Goal: Entertainment & Leisure: Consume media (video, audio)

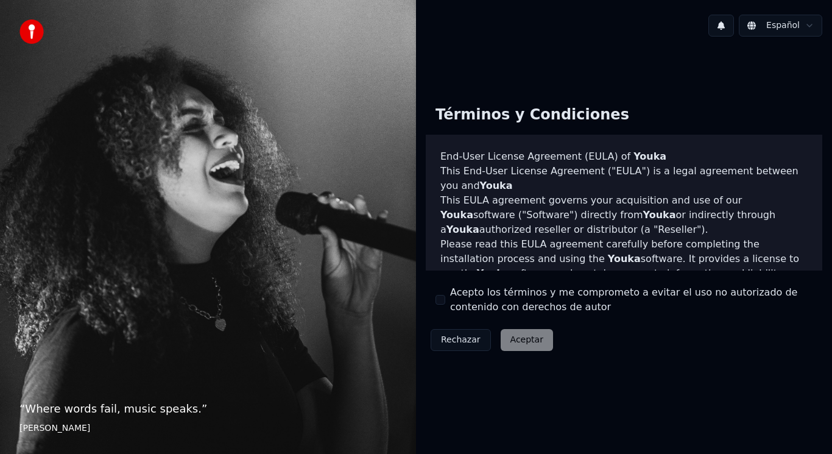
click at [453, 301] on label "Acepto los términos y me comprometo a evitar el uso no autorizado de contenido …" at bounding box center [631, 299] width 362 height 29
click at [445, 301] on button "Acepto los términos y me comprometo a evitar el uso no autorizado de contenido …" at bounding box center [441, 300] width 10 height 10
click at [508, 326] on div "Rechazar Aceptar" at bounding box center [492, 340] width 132 height 32
click at [525, 341] on button "Aceptar" at bounding box center [527, 340] width 52 height 22
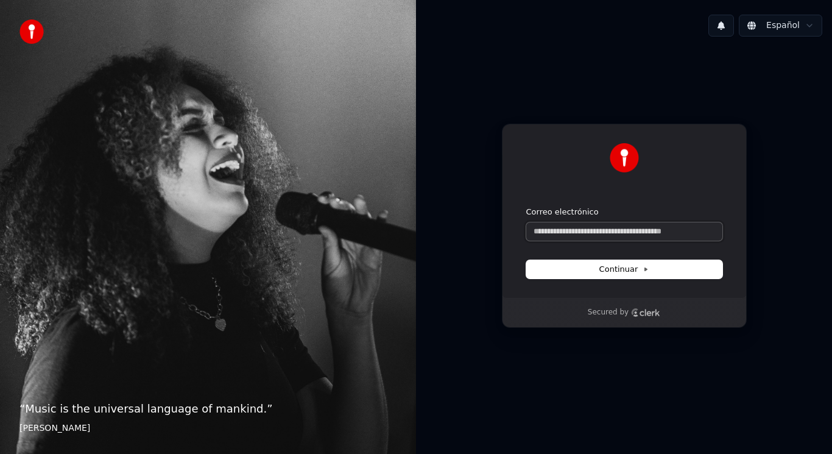
click at [569, 224] on input "Correo electrónico" at bounding box center [624, 231] width 196 height 18
click at [579, 230] on input "Correo electrónico" at bounding box center [624, 231] width 196 height 18
click at [526, 207] on button "submit" at bounding box center [526, 207] width 0 height 0
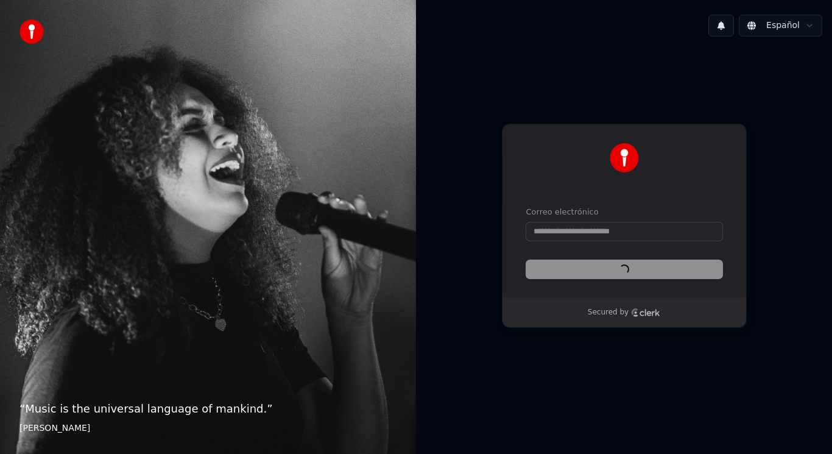
type input "**********"
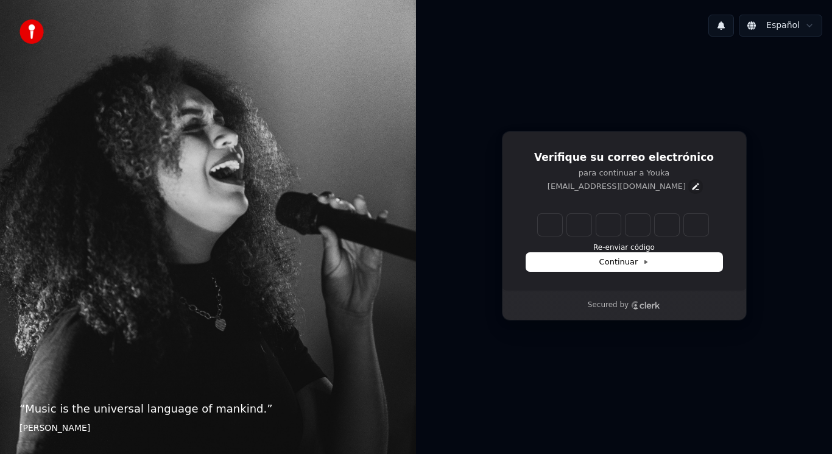
click at [691, 183] on icon "Edit" at bounding box center [696, 187] width 10 height 10
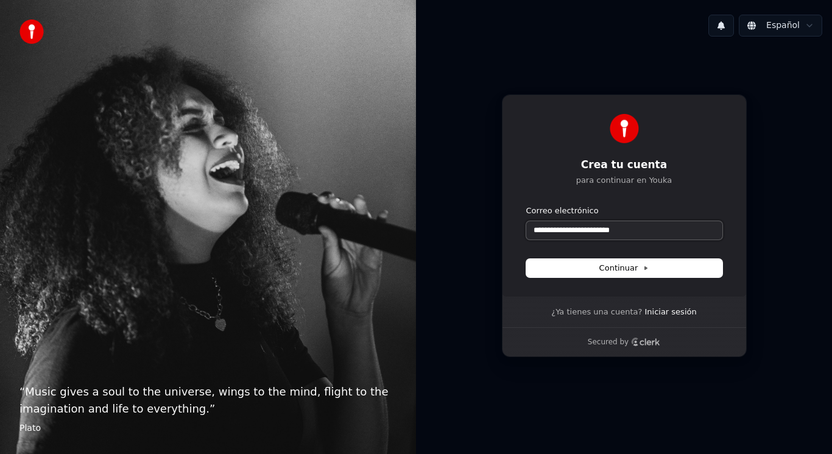
drag, startPoint x: 648, startPoint y: 230, endPoint x: 600, endPoint y: 228, distance: 48.2
click at [600, 228] on input "**********" at bounding box center [624, 230] width 196 height 18
click at [526, 205] on button "submit" at bounding box center [526, 205] width 0 height 0
type input "**********"
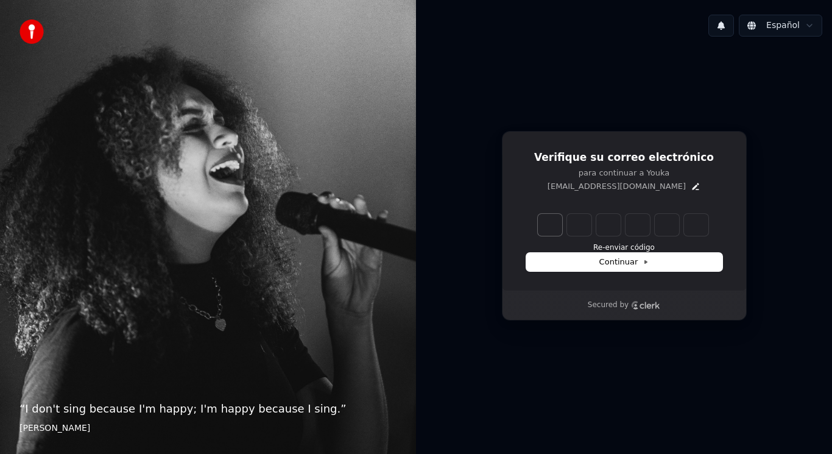
type input "******"
type input "*"
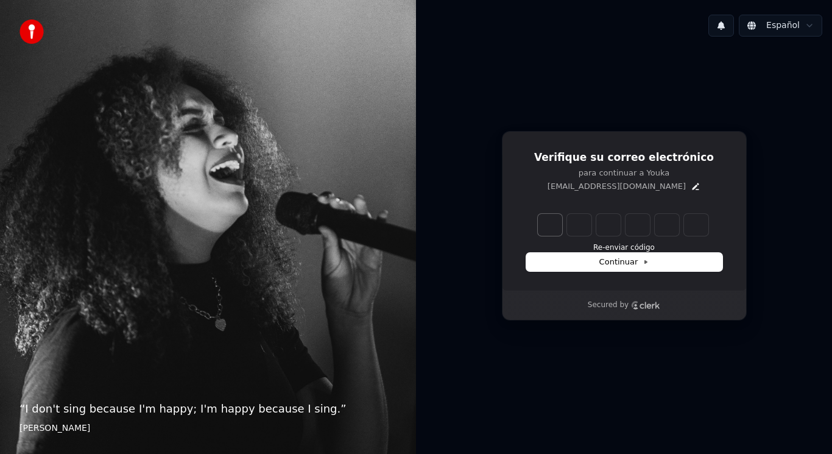
type input "*"
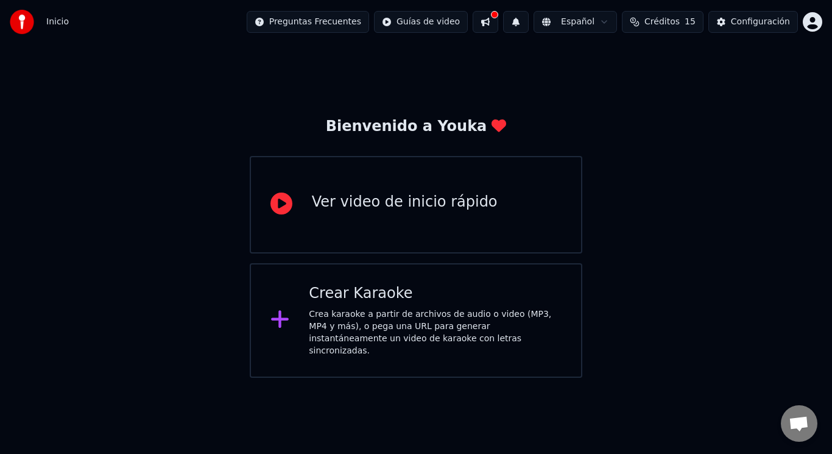
click at [362, 194] on div "Ver video de inicio rápido" at bounding box center [405, 202] width 186 height 19
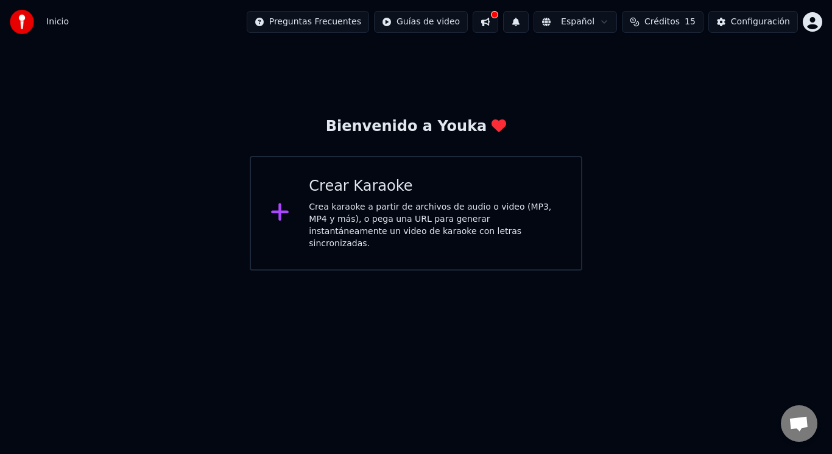
click at [405, 186] on div "Crear Karaoke" at bounding box center [435, 186] width 253 height 19
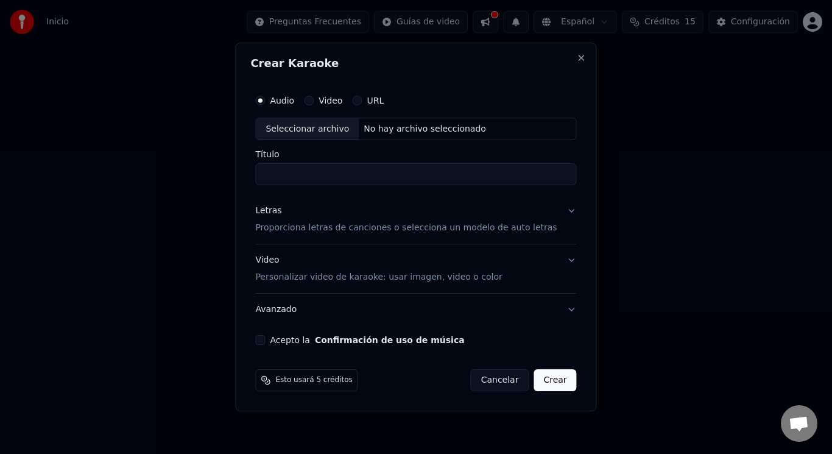
click at [400, 100] on div "Audio Video URL" at bounding box center [415, 100] width 321 height 24
click at [384, 98] on label "URL" at bounding box center [375, 100] width 17 height 9
click at [362, 98] on button "URL" at bounding box center [357, 101] width 10 height 10
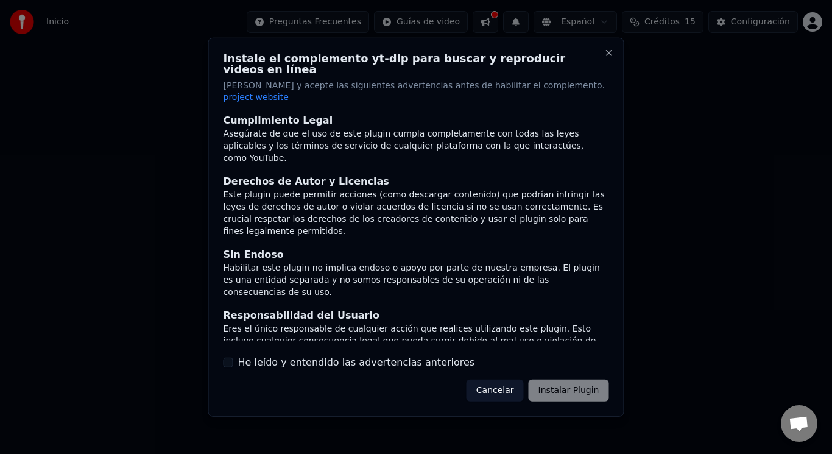
click at [279, 355] on label "He leído y entendido las advertencias anteriores" at bounding box center [356, 362] width 237 height 15
click at [233, 358] on button "He leído y entendido las advertencias anteriores" at bounding box center [229, 363] width 10 height 10
click at [569, 383] on button "Instalar Plugin" at bounding box center [569, 391] width 80 height 22
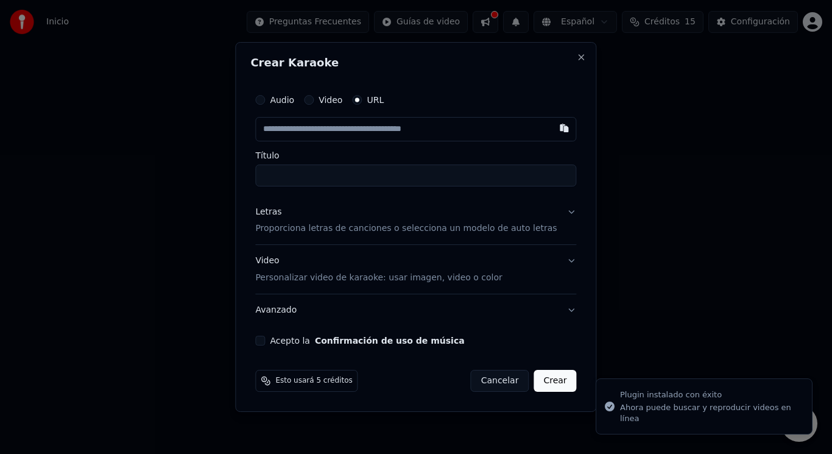
drag, startPoint x: 345, startPoint y: 144, endPoint x: 345, endPoint y: 135, distance: 9.2
click at [345, 144] on div "Audio Video URL Título" at bounding box center [415, 137] width 321 height 99
click at [345, 135] on input "text" at bounding box center [415, 129] width 321 height 24
paste input "**********"
type input "**********"
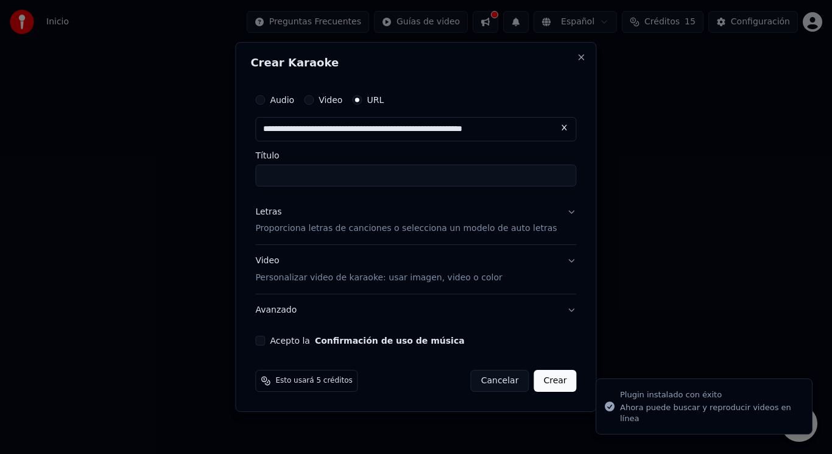
scroll to position [0, 3]
type input "**********"
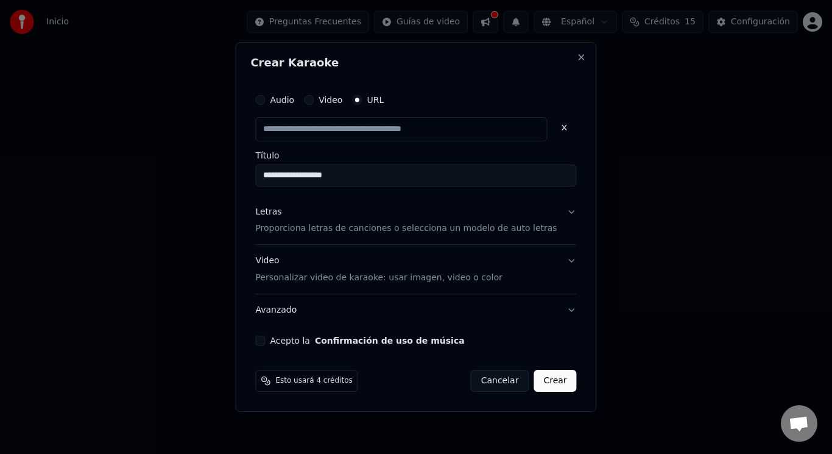
click at [547, 210] on button "Letras Proporciona letras de canciones o selecciona un modelo de auto letras" at bounding box center [415, 220] width 321 height 49
type input "**********"
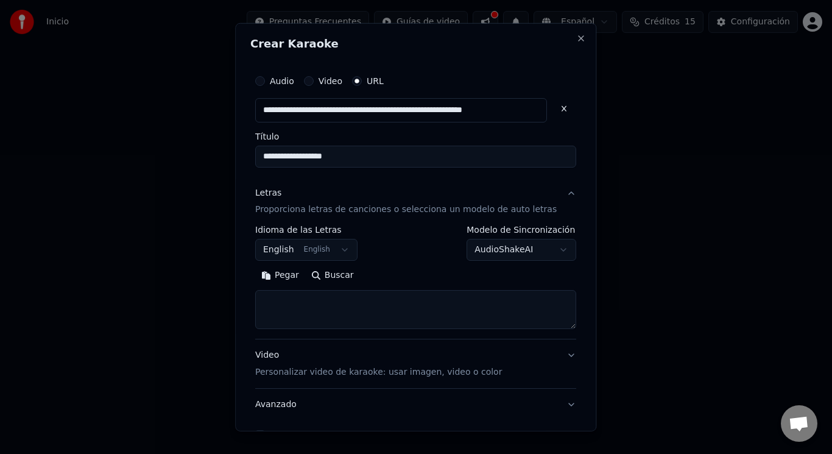
click at [337, 214] on p "Proporciona letras de canciones o selecciona un modelo de auto letras" at bounding box center [406, 209] width 302 height 12
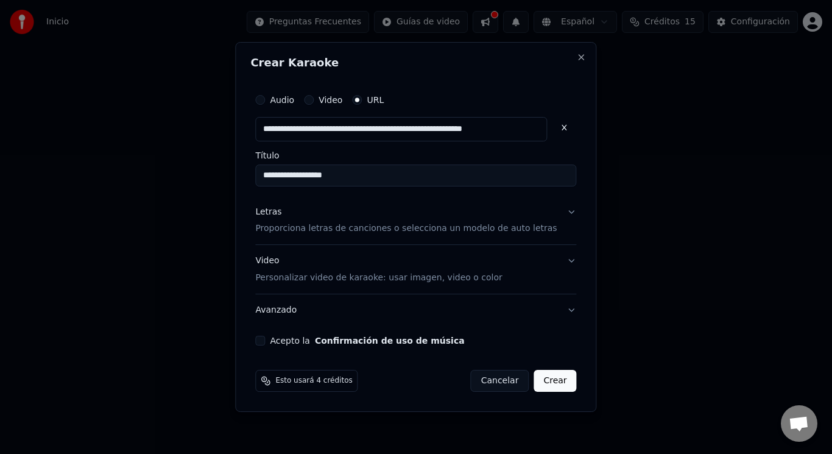
click at [337, 214] on div "Letras Proporciona letras de canciones o selecciona un modelo de auto letras" at bounding box center [406, 220] width 302 height 29
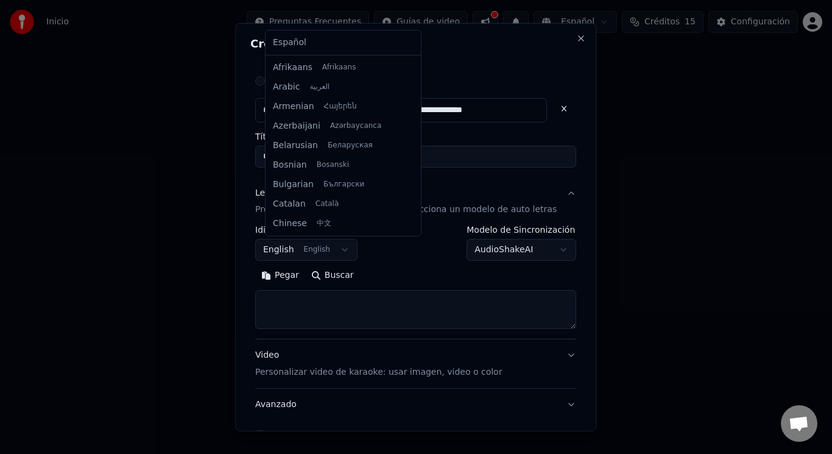
click at [350, 246] on body "**********" at bounding box center [416, 135] width 832 height 270
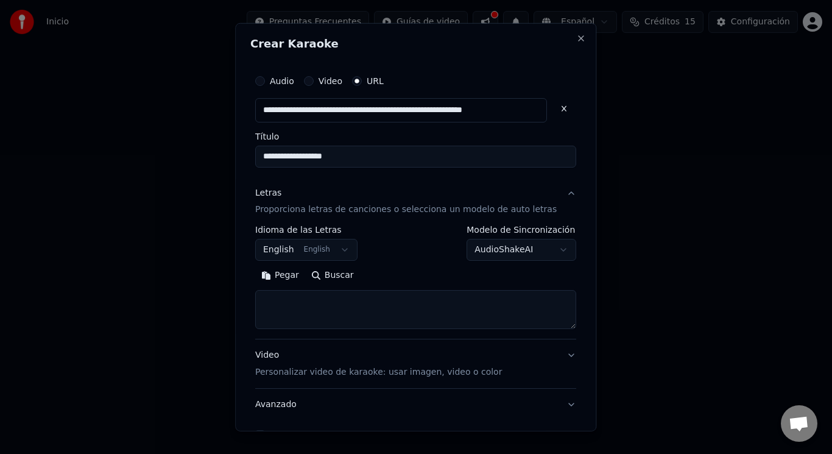
click at [394, 270] on body "**********" at bounding box center [416, 135] width 832 height 270
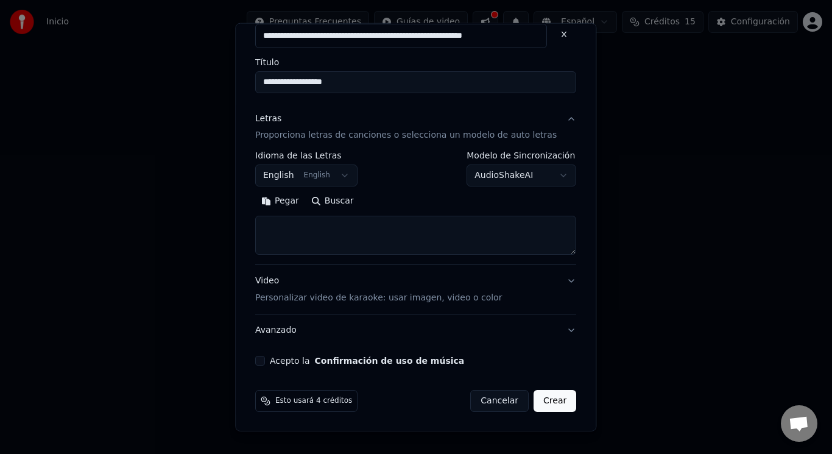
scroll to position [75, 0]
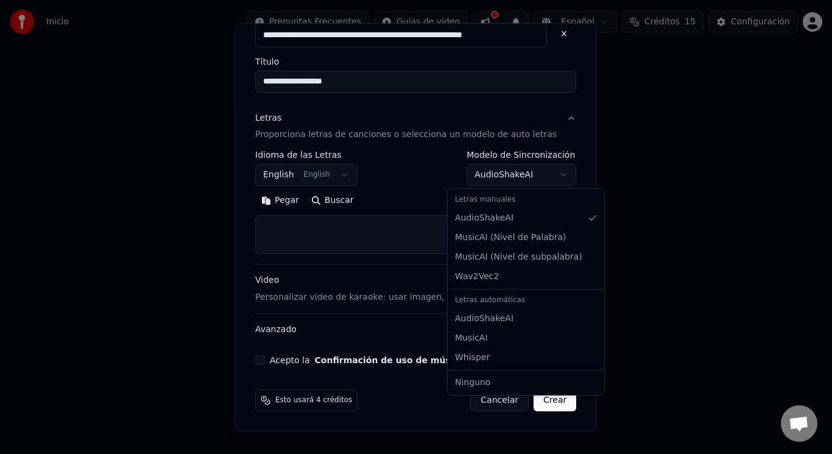
click at [513, 170] on body "**********" at bounding box center [416, 135] width 832 height 270
select select "**********"
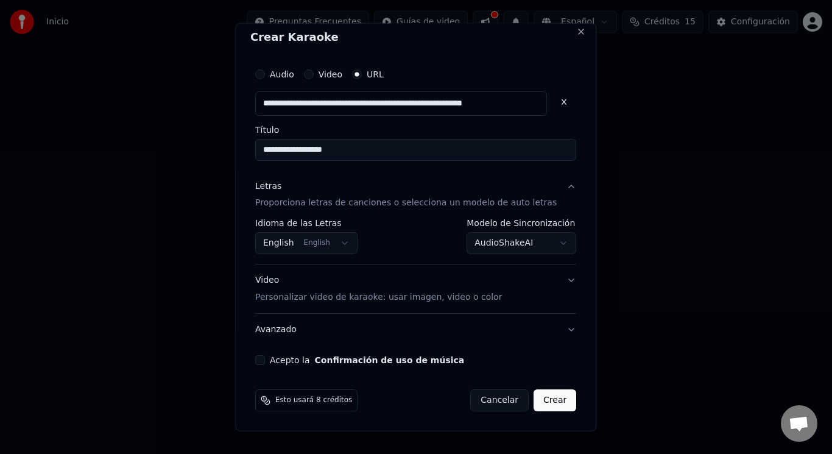
drag, startPoint x: 525, startPoint y: 285, endPoint x: 546, endPoint y: 280, distance: 22.6
click at [529, 284] on button "Video Personalizar video de karaoke: usar imagen, video o color" at bounding box center [415, 288] width 321 height 49
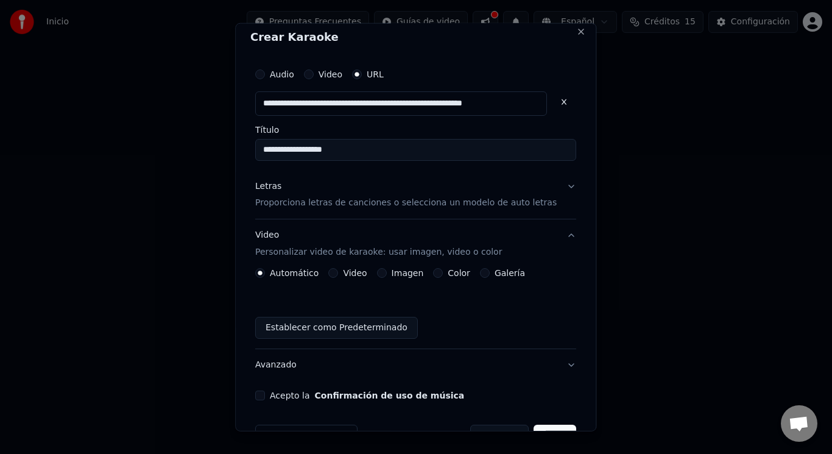
click at [354, 272] on label "Video" at bounding box center [356, 273] width 24 height 9
click at [339, 272] on button "Video" at bounding box center [334, 273] width 10 height 10
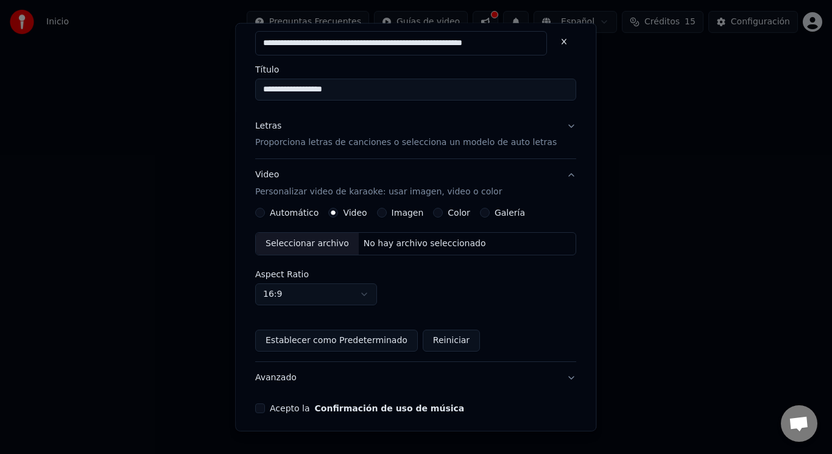
scroll to position [68, 0]
click at [407, 216] on label "Imagen" at bounding box center [408, 212] width 32 height 9
click at [387, 216] on button "Imagen" at bounding box center [382, 212] width 10 height 10
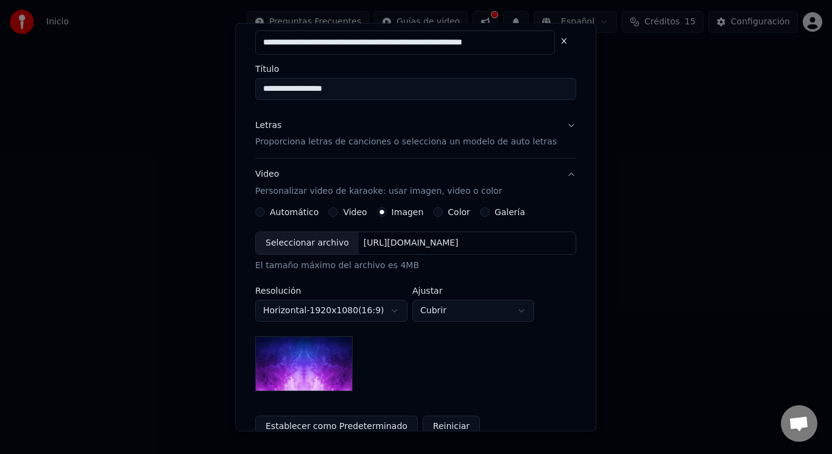
click at [495, 212] on label "Galería" at bounding box center [510, 212] width 30 height 9
click at [490, 212] on button "Galería" at bounding box center [485, 212] width 10 height 10
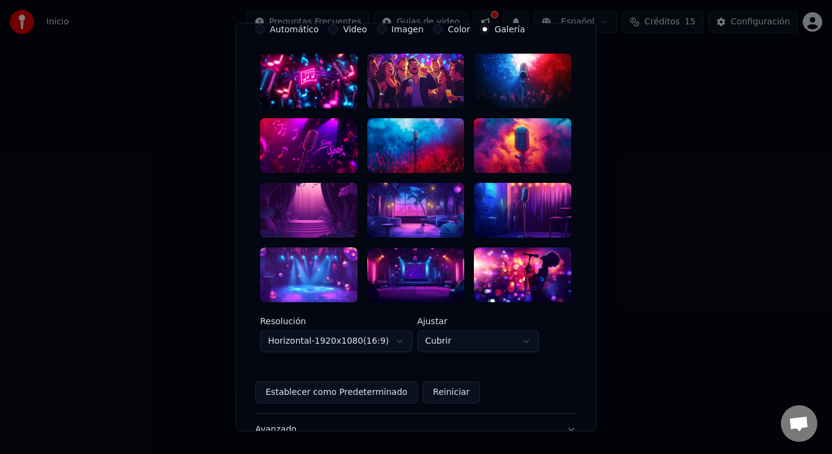
scroll to position [189, 0]
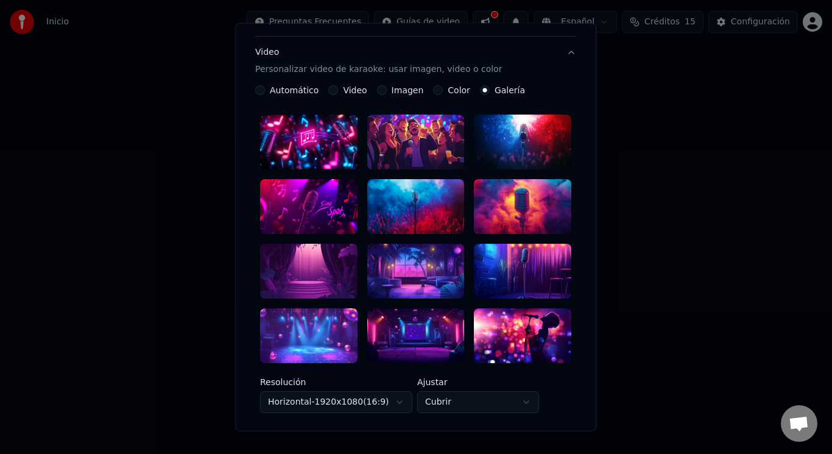
click at [406, 93] on label "Imagen" at bounding box center [408, 90] width 32 height 9
click at [387, 93] on button "Imagen" at bounding box center [382, 90] width 10 height 10
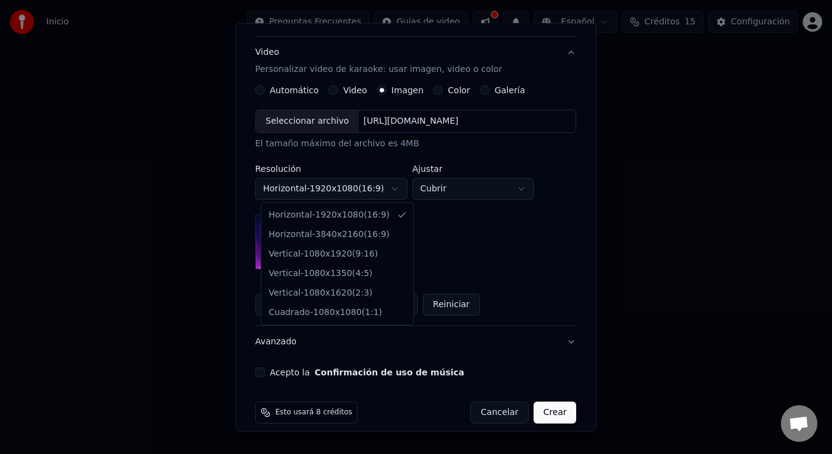
click at [387, 189] on body "**********" at bounding box center [416, 135] width 832 height 270
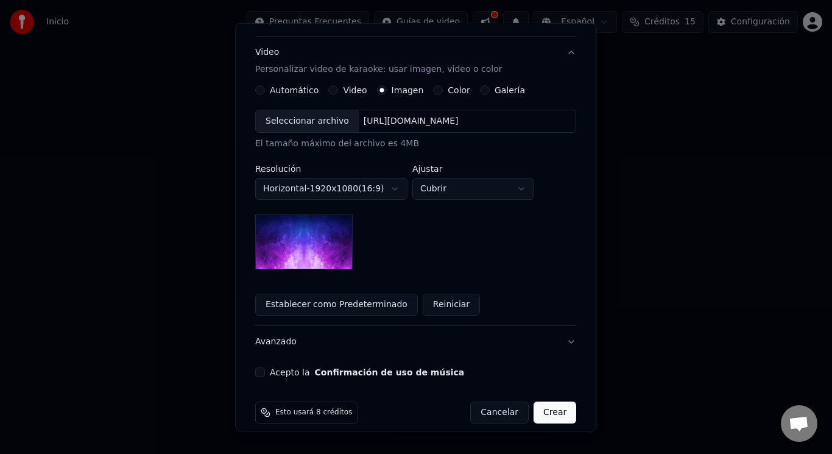
click at [317, 247] on img at bounding box center [303, 241] width 97 height 55
click at [453, 195] on body "**********" at bounding box center [416, 135] width 832 height 270
select select "*******"
click at [448, 193] on body "**********" at bounding box center [416, 135] width 832 height 270
click at [452, 254] on div "**********" at bounding box center [415, 190] width 321 height 160
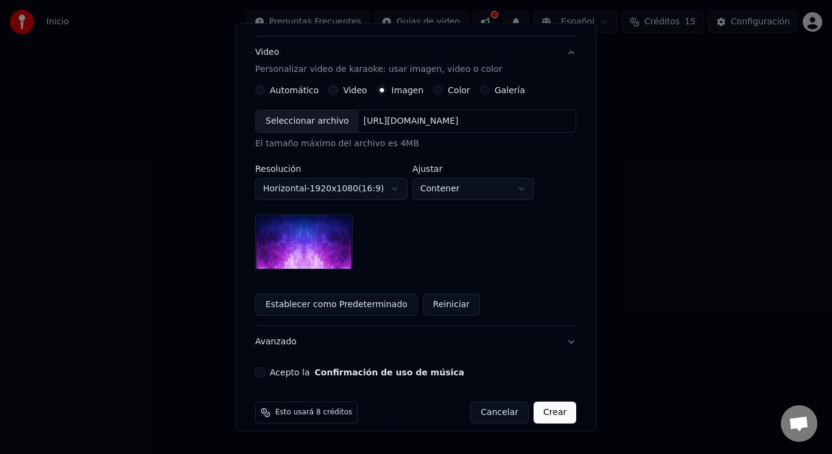
click at [330, 352] on button "Avanzado" at bounding box center [415, 342] width 321 height 32
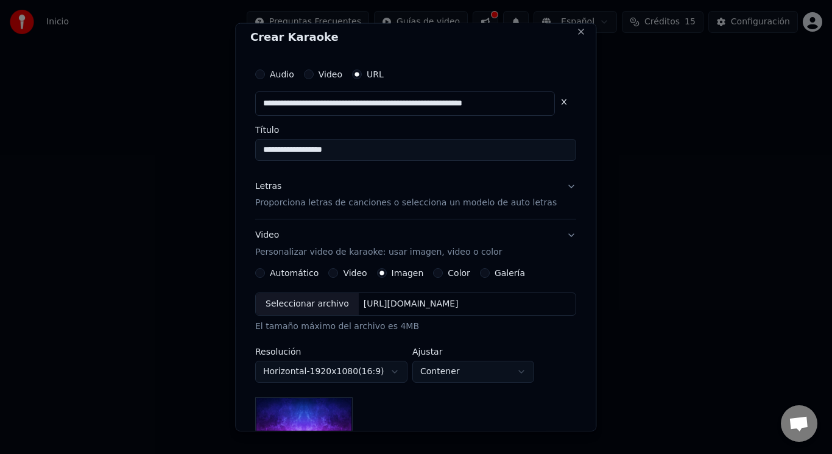
scroll to position [7, 0]
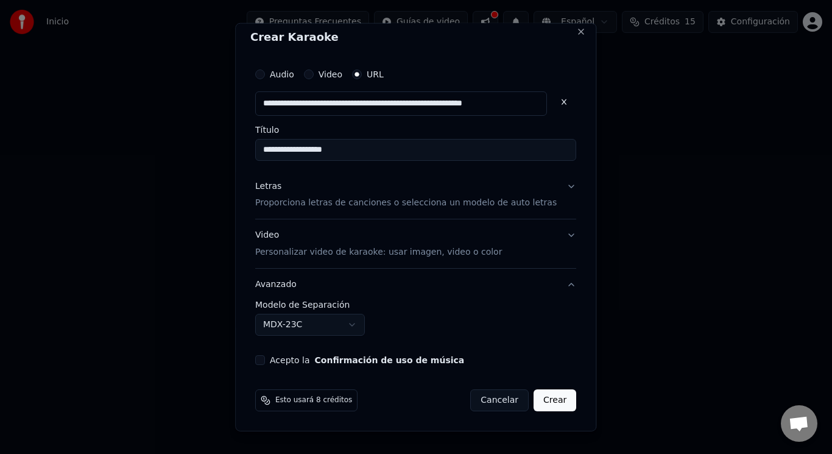
click at [336, 278] on button "Avanzado" at bounding box center [415, 285] width 321 height 32
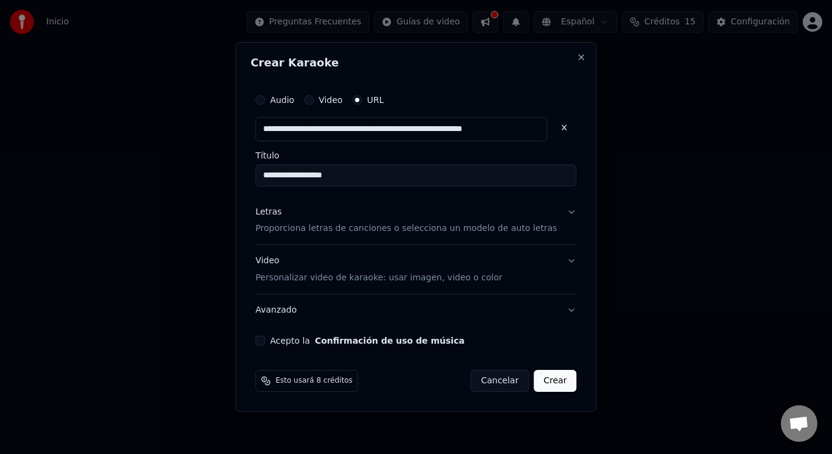
click at [353, 277] on p "Personalizar video de karaoke: usar imagen, video o color" at bounding box center [378, 278] width 247 height 12
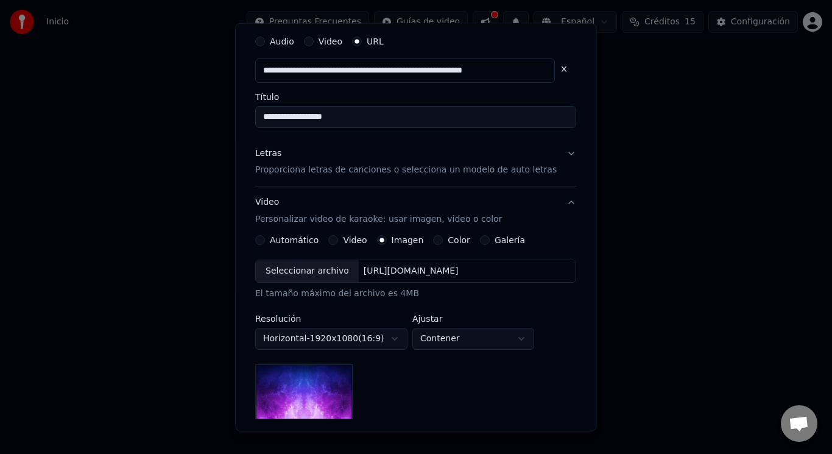
scroll to position [61, 0]
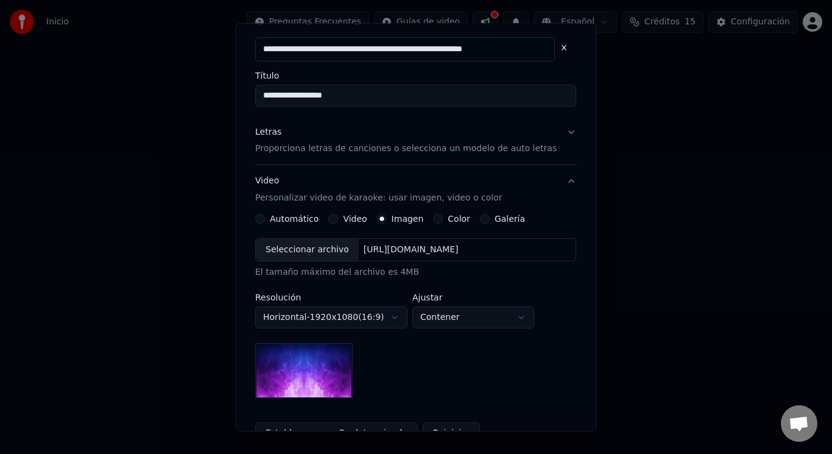
click at [348, 221] on label "Video" at bounding box center [356, 218] width 24 height 9
click at [339, 221] on button "Video" at bounding box center [334, 219] width 10 height 10
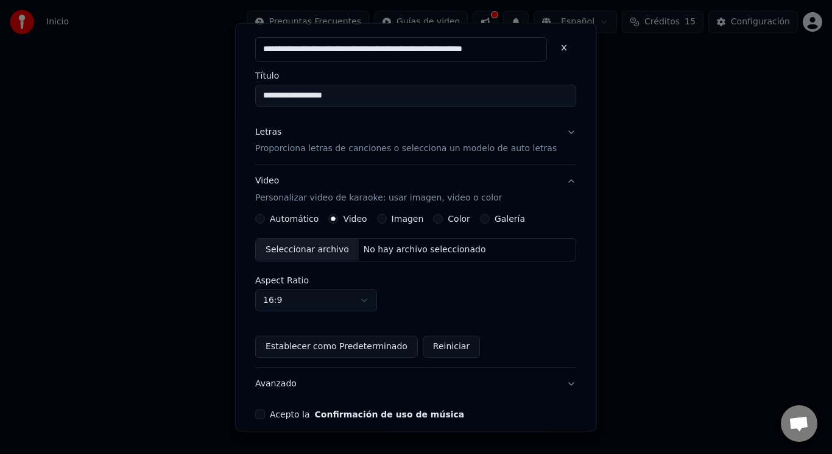
click at [293, 221] on label "Automático" at bounding box center [294, 218] width 49 height 9
click at [265, 221] on button "Automático" at bounding box center [260, 219] width 10 height 10
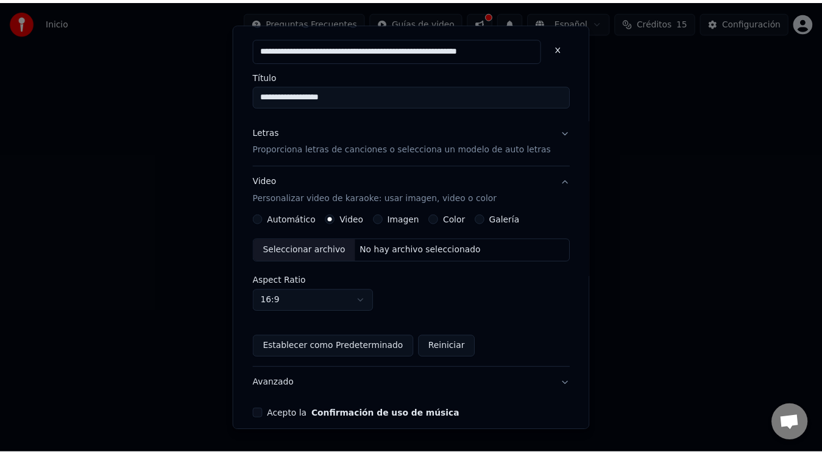
scroll to position [42, 0]
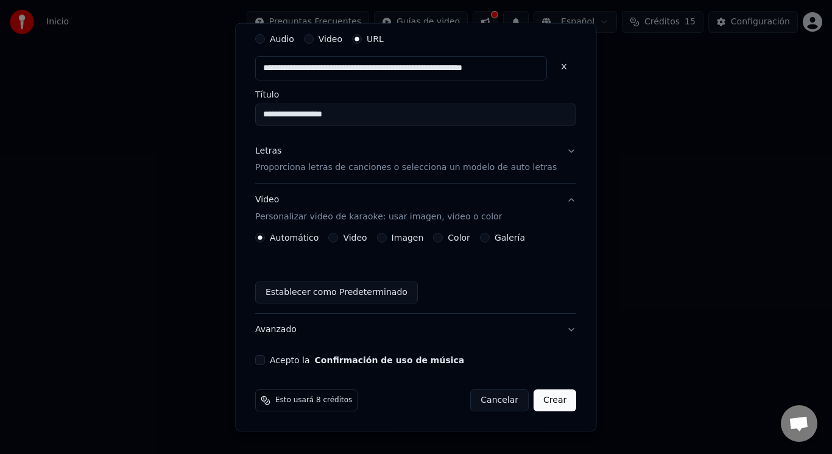
click at [539, 403] on button "Crear" at bounding box center [555, 400] width 43 height 22
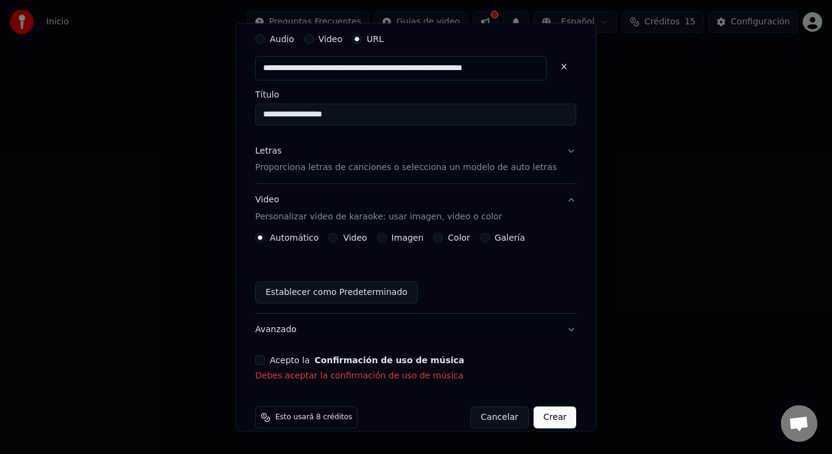
click at [265, 357] on button "Acepto la Confirmación de uso de música" at bounding box center [260, 360] width 10 height 10
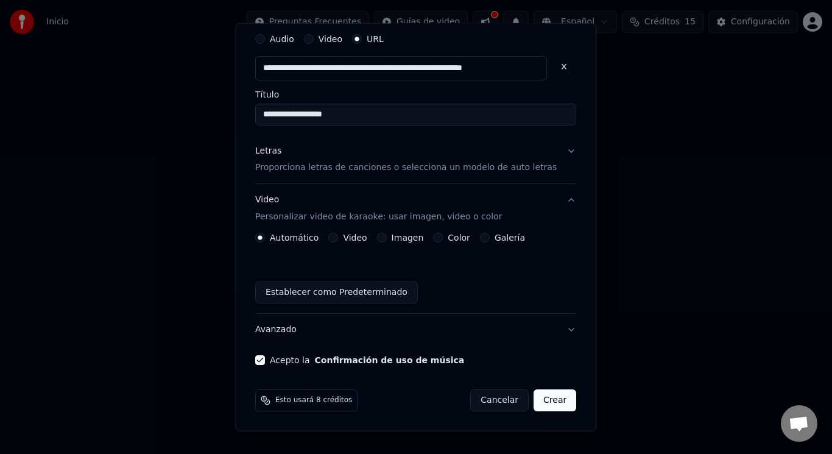
click at [539, 402] on button "Crear" at bounding box center [555, 400] width 43 height 22
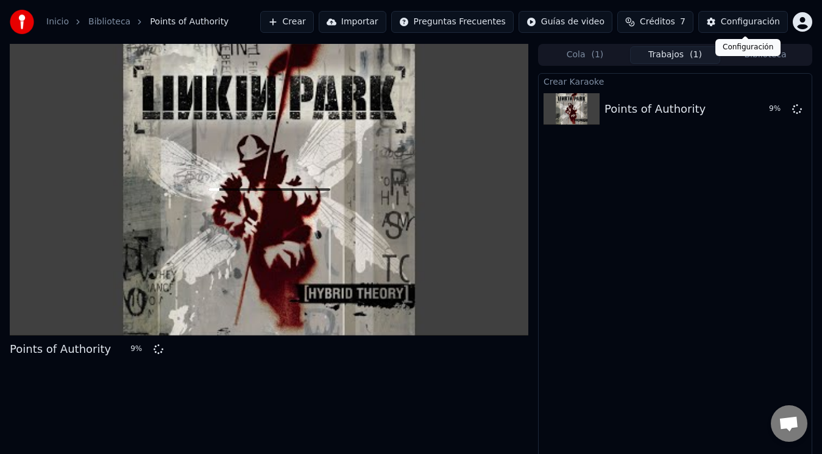
click at [747, 23] on div "Configuración" at bounding box center [750, 22] width 59 height 12
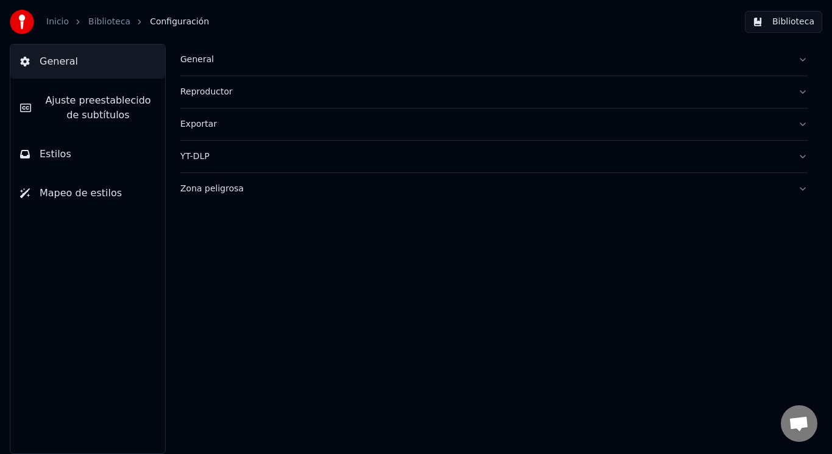
click at [118, 115] on span "Ajuste preestablecido de subtítulos" at bounding box center [98, 107] width 115 height 29
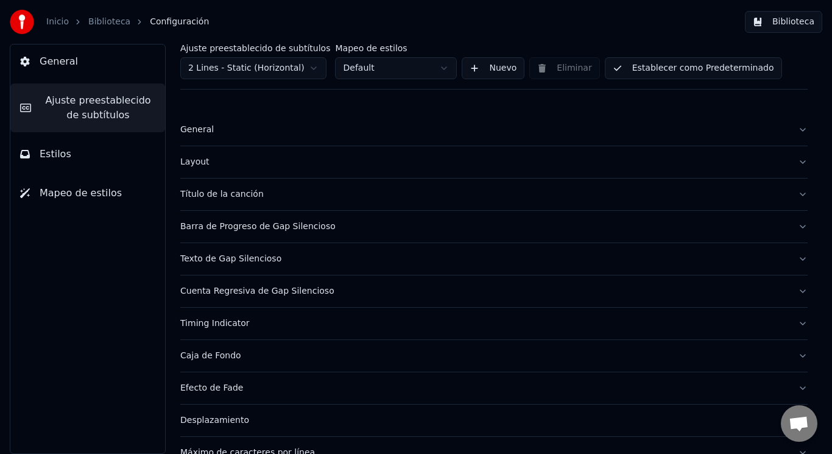
click at [128, 60] on button "General" at bounding box center [87, 61] width 155 height 34
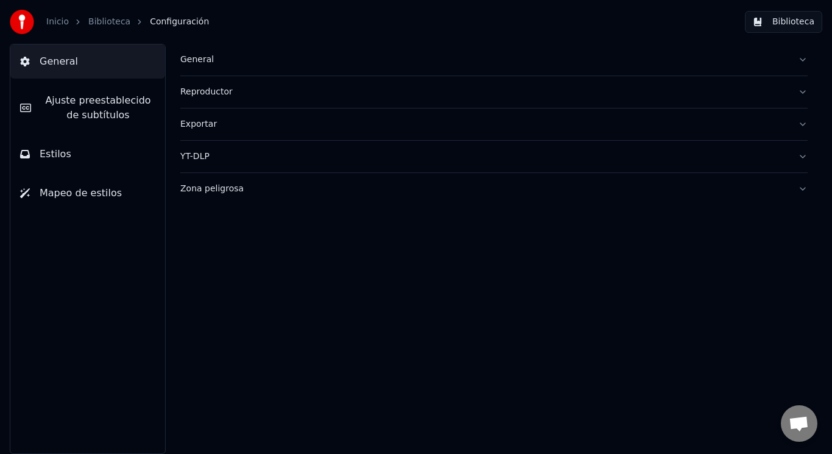
click at [268, 59] on div "General" at bounding box center [484, 60] width 608 height 12
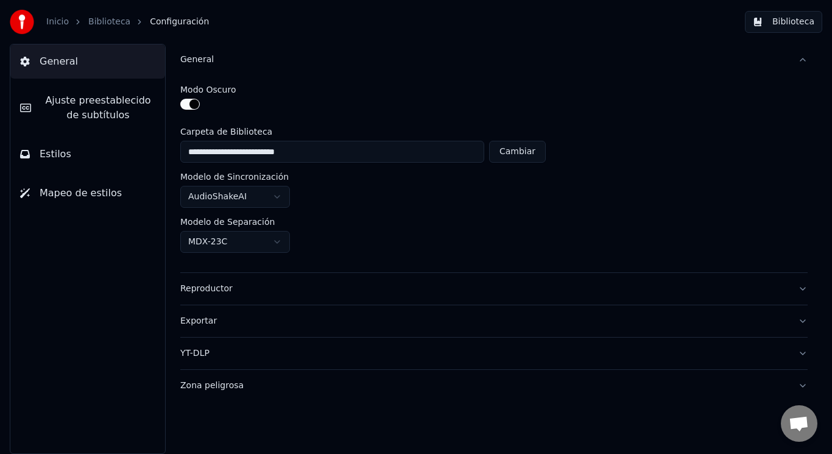
click at [297, 279] on button "Reproductor" at bounding box center [493, 289] width 627 height 32
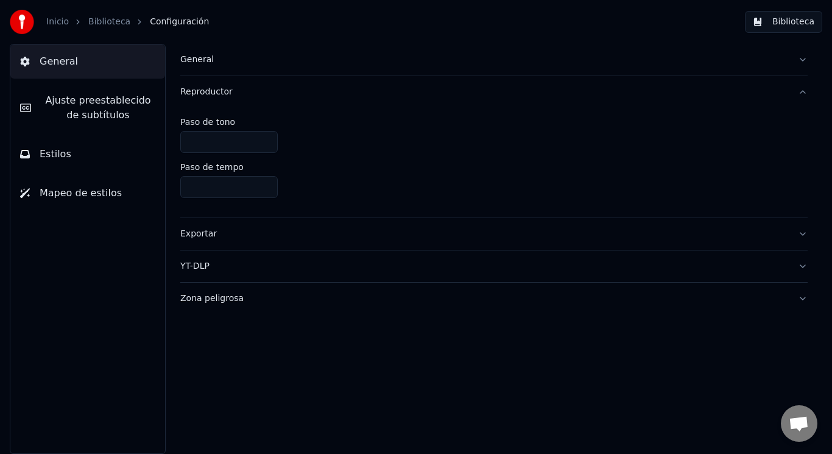
click at [250, 86] on div "Reproductor" at bounding box center [484, 92] width 608 height 12
click at [251, 66] on button "General" at bounding box center [493, 60] width 627 height 32
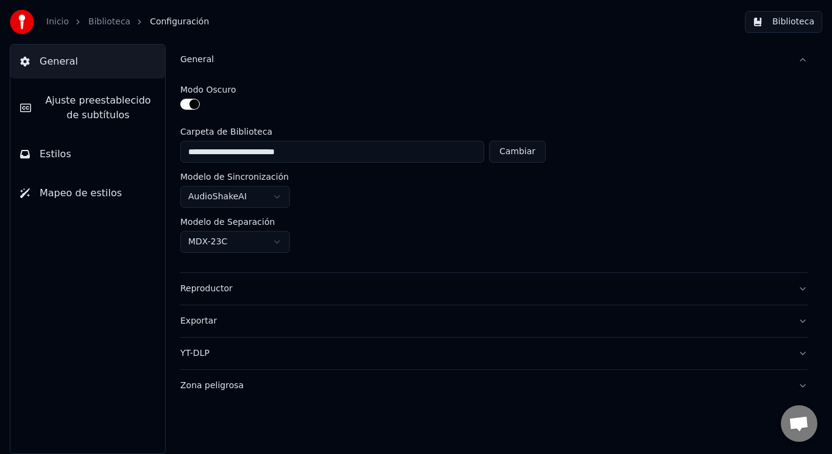
click at [525, 148] on button "Cambiar" at bounding box center [517, 152] width 57 height 22
click at [475, 255] on div "**********" at bounding box center [493, 174] width 627 height 197
click at [88, 200] on button "Mapeo de estilos" at bounding box center [87, 193] width 155 height 34
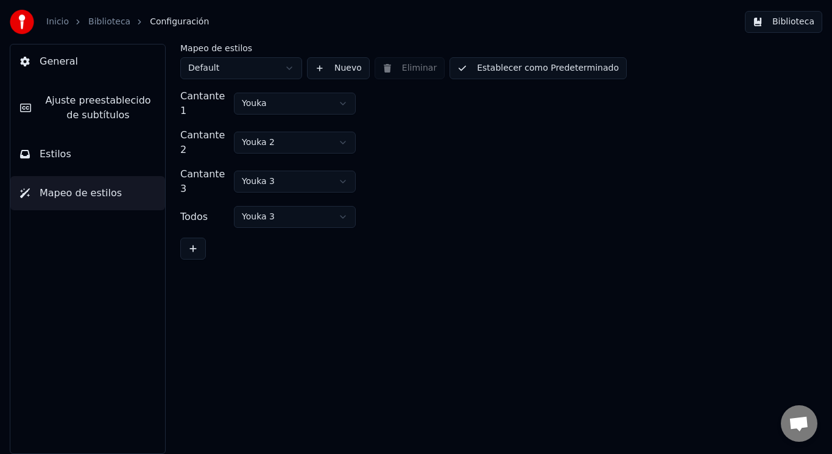
click at [107, 16] on link "Biblioteca" at bounding box center [109, 22] width 42 height 12
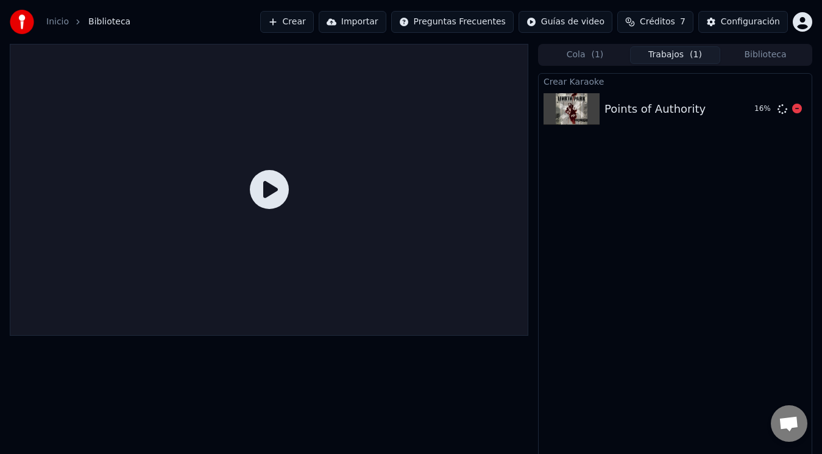
click at [642, 101] on div "Points of Authority" at bounding box center [654, 109] width 101 height 17
click at [562, 103] on img at bounding box center [571, 109] width 56 height 32
click at [581, 58] on button "Cola ( 1 )" at bounding box center [585, 55] width 90 height 18
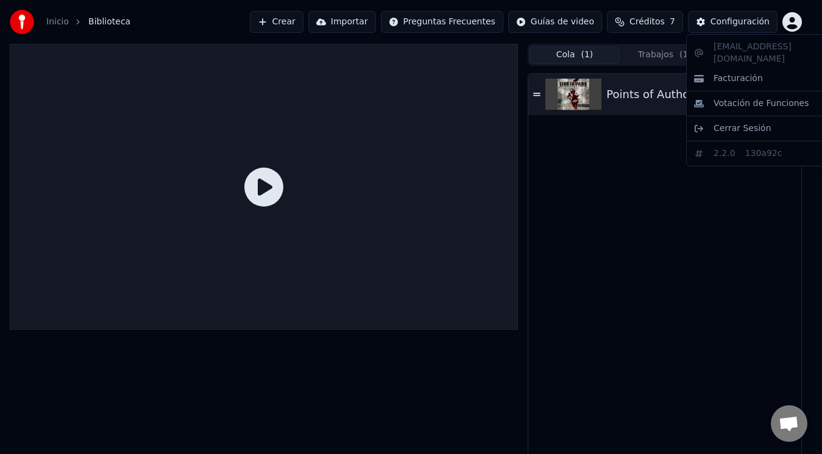
click at [809, 20] on html "Inicio Biblioteca Crear Importar Preguntas Frecuentes Guías de video Créditos 7…" at bounding box center [411, 227] width 822 height 454
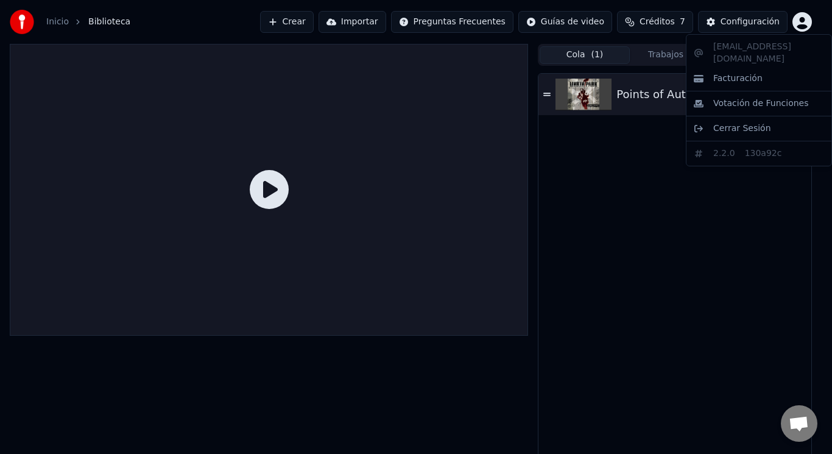
click at [681, 307] on html "Inicio Biblioteca Crear Importar Preguntas Frecuentes Guías de video Créditos 7…" at bounding box center [416, 227] width 832 height 454
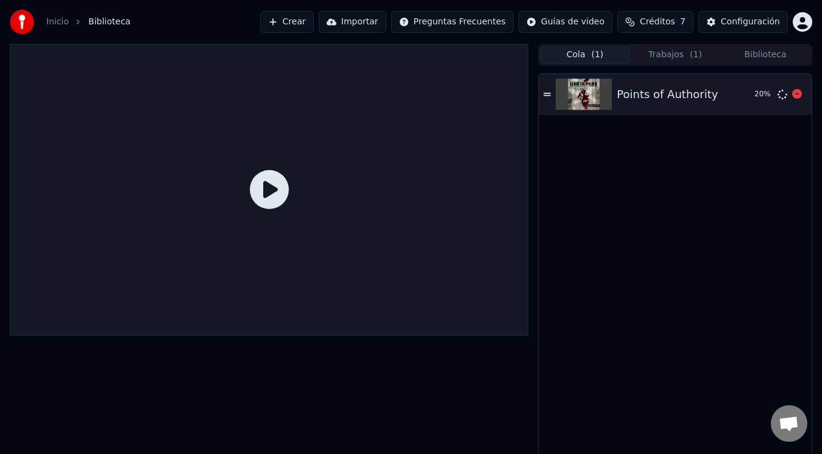
click at [663, 101] on div "Points of Authority" at bounding box center [667, 94] width 101 height 17
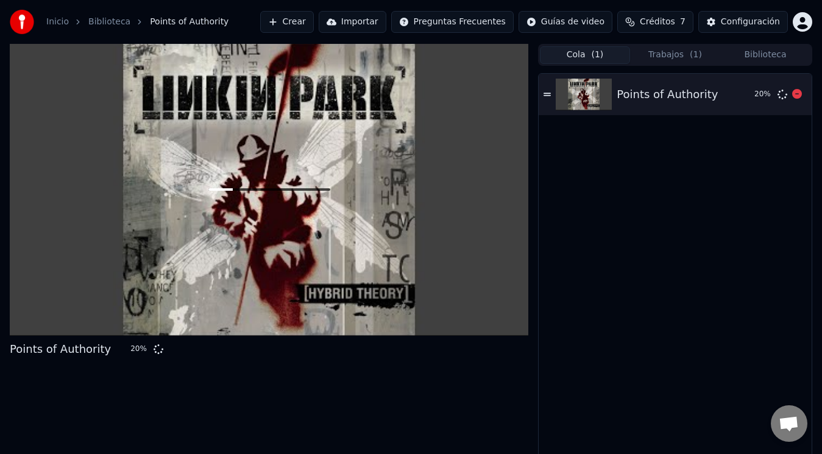
click at [663, 101] on div "Points of Authority" at bounding box center [667, 94] width 101 height 17
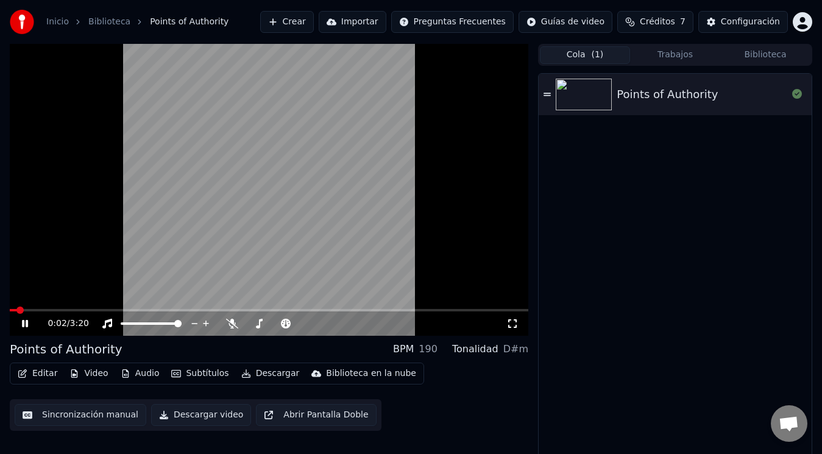
click at [358, 221] on video at bounding box center [269, 190] width 518 height 292
click at [85, 246] on video at bounding box center [269, 190] width 518 height 292
click at [230, 326] on icon at bounding box center [232, 324] width 12 height 10
click at [230, 327] on icon at bounding box center [232, 324] width 12 height 10
click at [392, 149] on video at bounding box center [269, 190] width 518 height 292
